Goal: Information Seeking & Learning: Learn about a topic

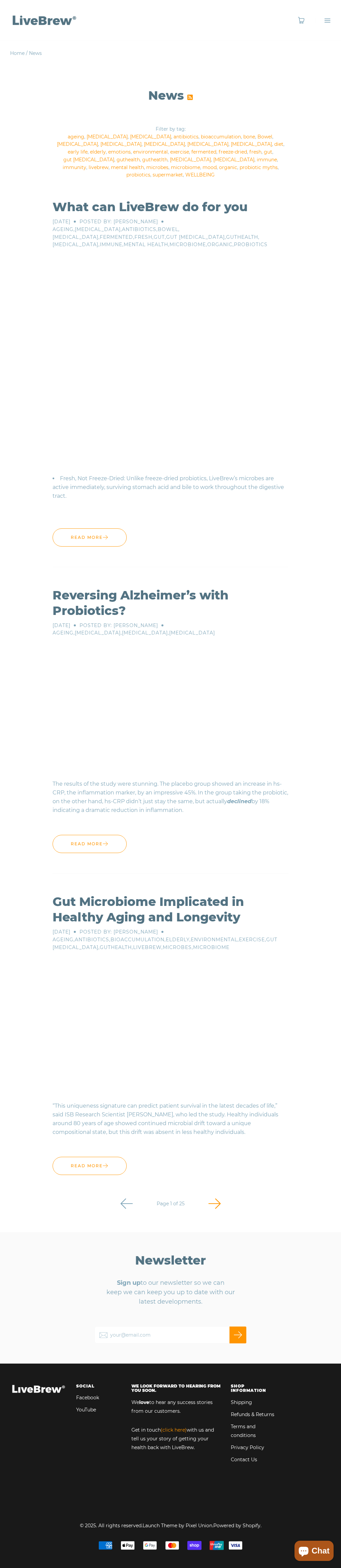
scroll to position [29, 0]
